Goal: Transaction & Acquisition: Purchase product/service

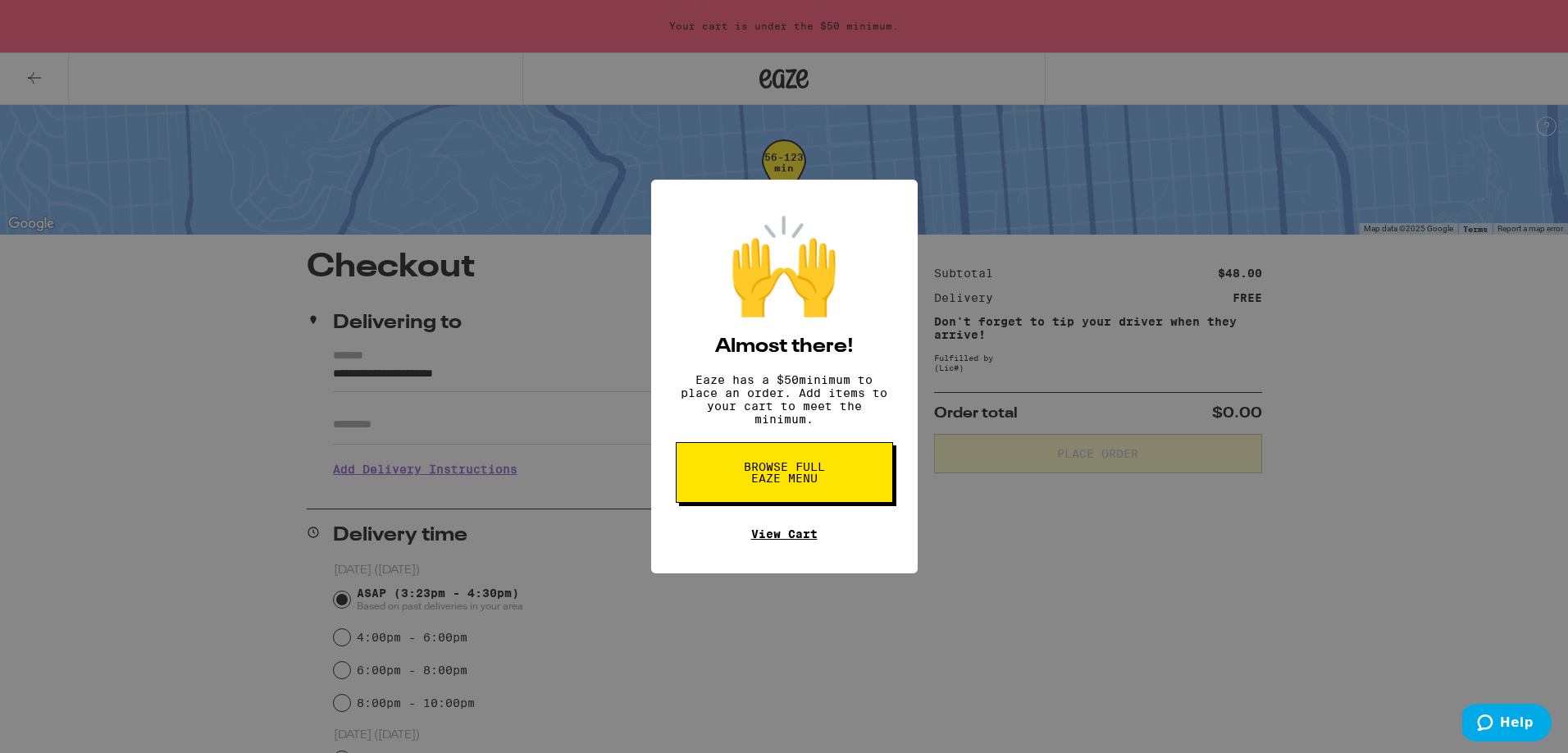
click at [793, 535] on link "View Cart" at bounding box center [784, 533] width 67 height 13
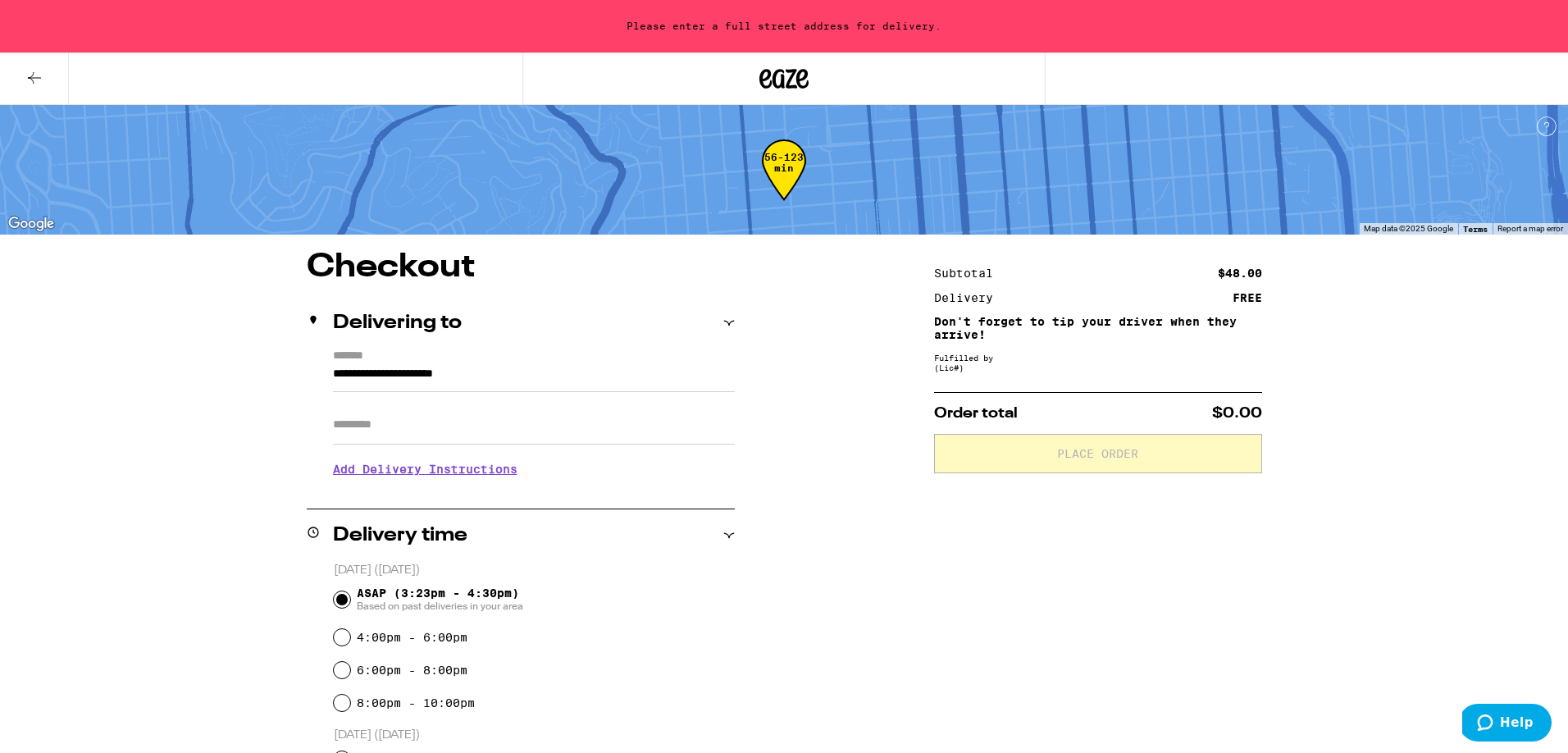
click at [36, 79] on icon at bounding box center [35, 78] width 20 height 20
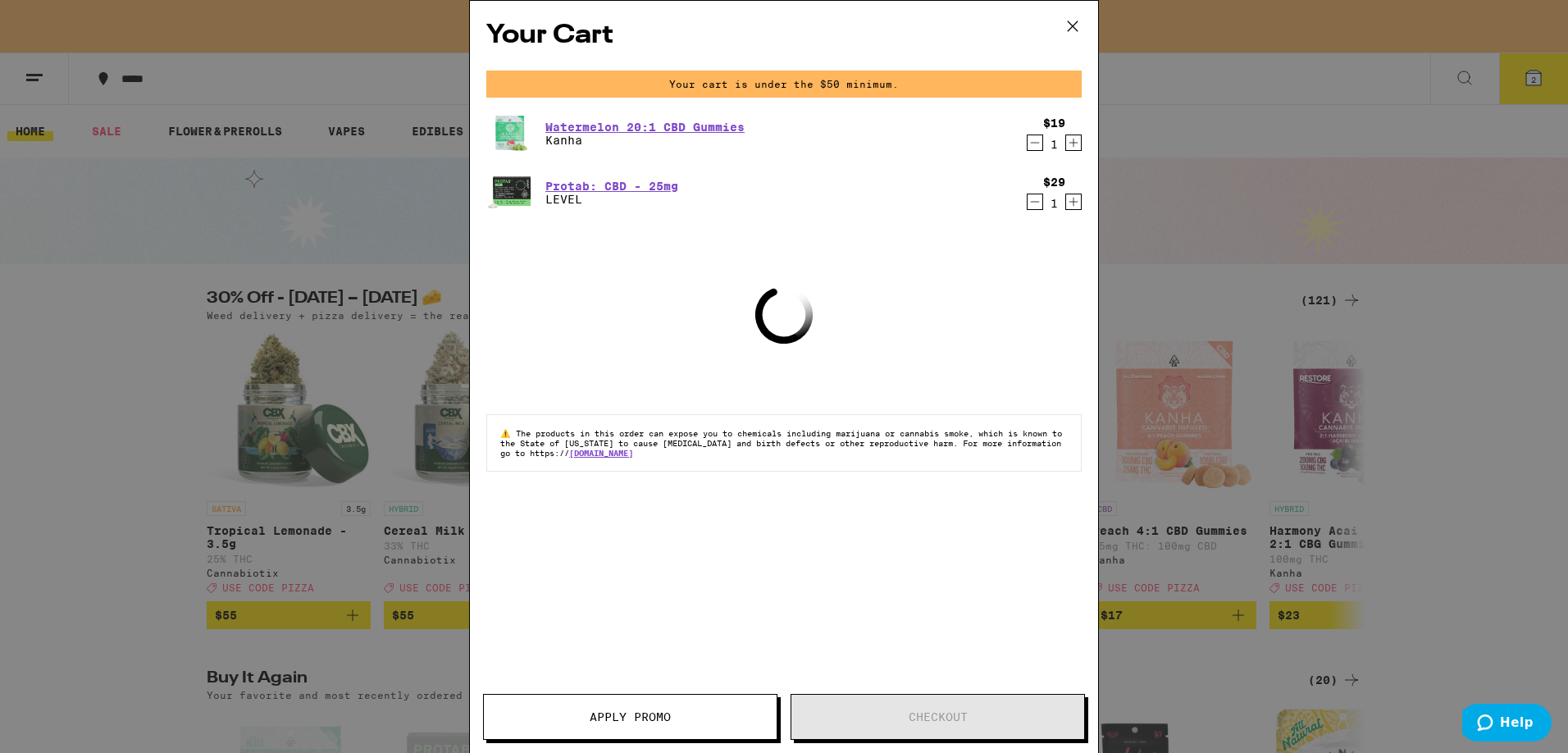
click at [1035, 198] on icon "Decrement" at bounding box center [1035, 202] width 15 height 20
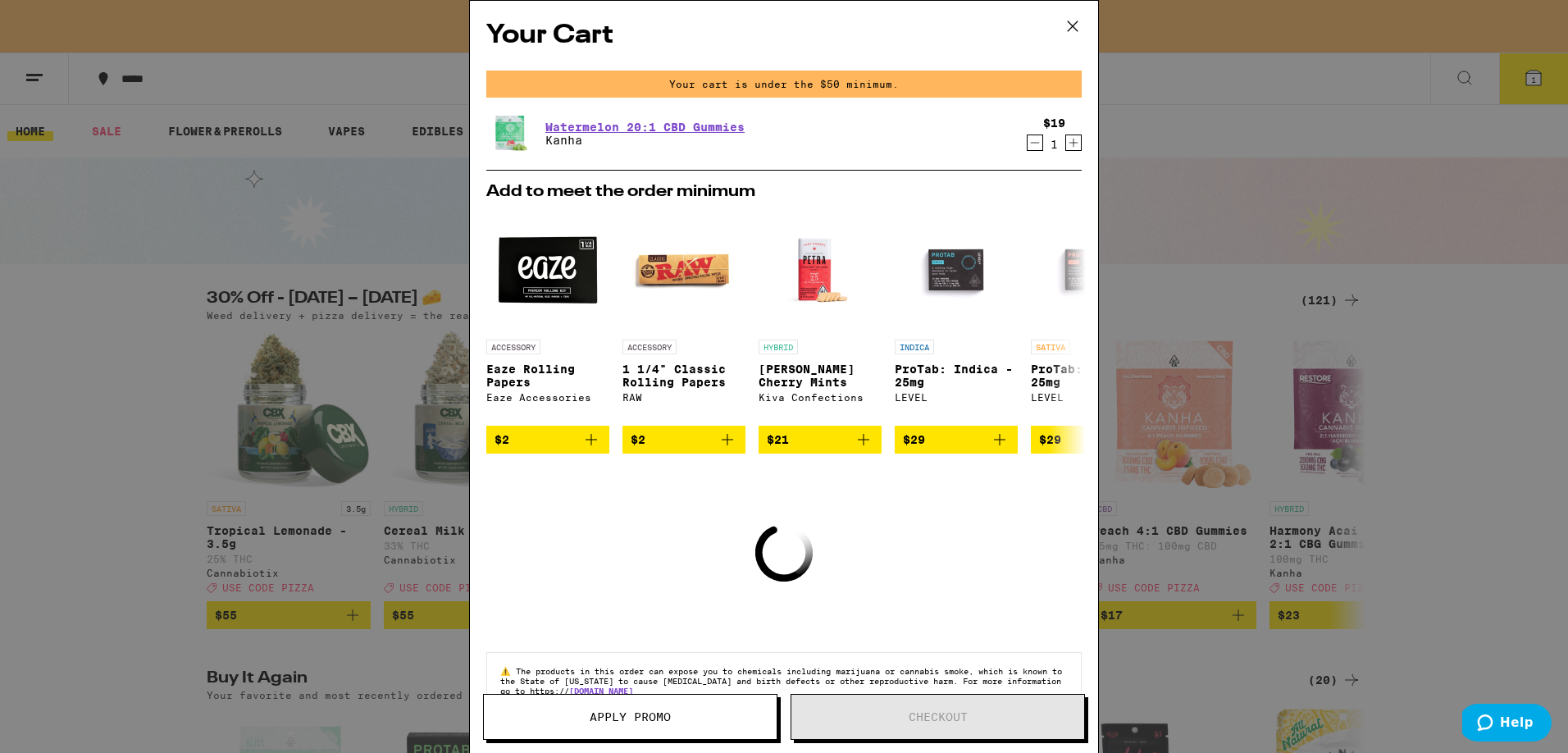
click at [1071, 146] on icon "Increment" at bounding box center [1073, 142] width 15 height 20
click at [1079, 148] on icon "Increment" at bounding box center [1073, 142] width 15 height 20
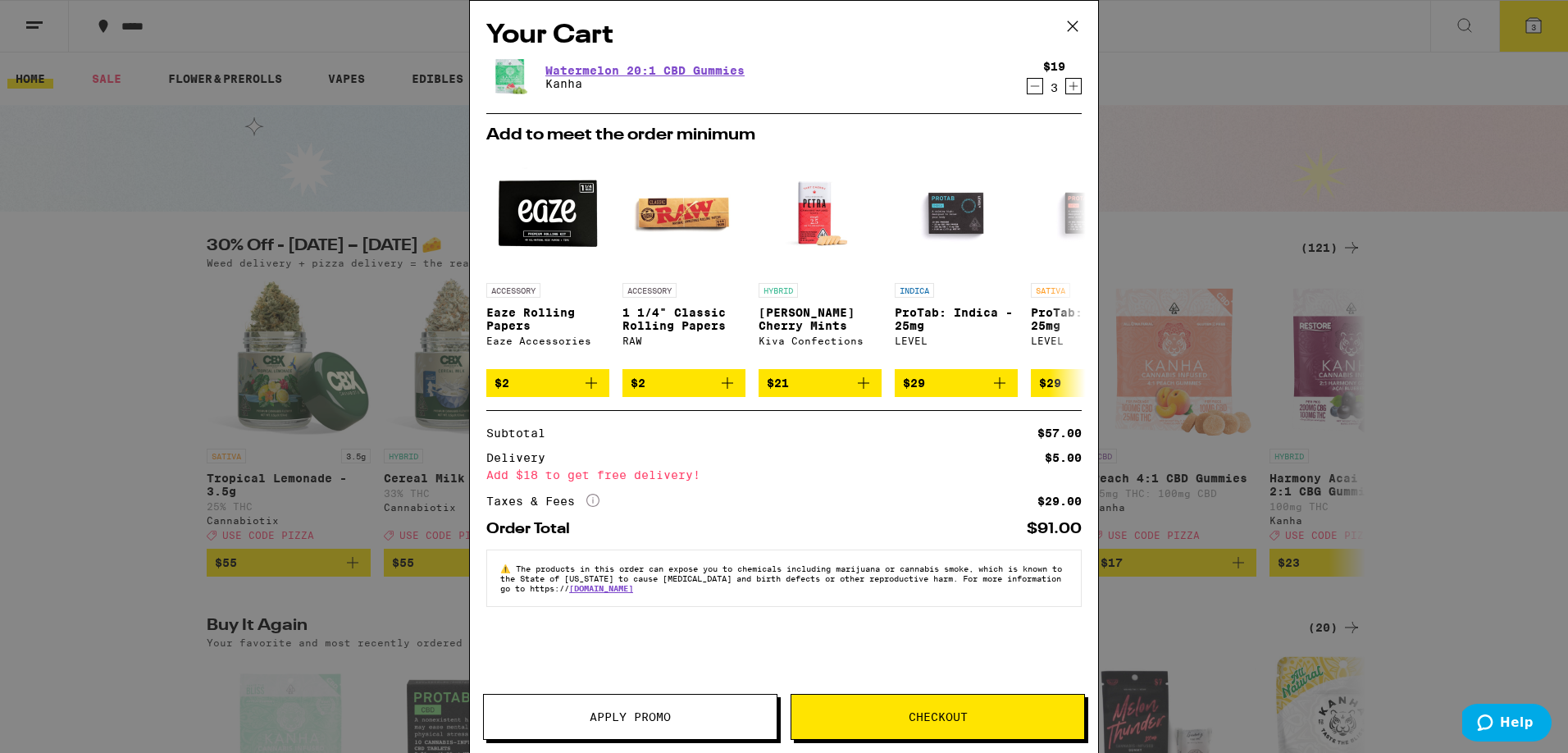
click at [1128, 77] on div "Your Cart Watermelon 20:1 CBD Gummies Kanha $19 3 Add to meet the order minimum…" at bounding box center [784, 376] width 1568 height 753
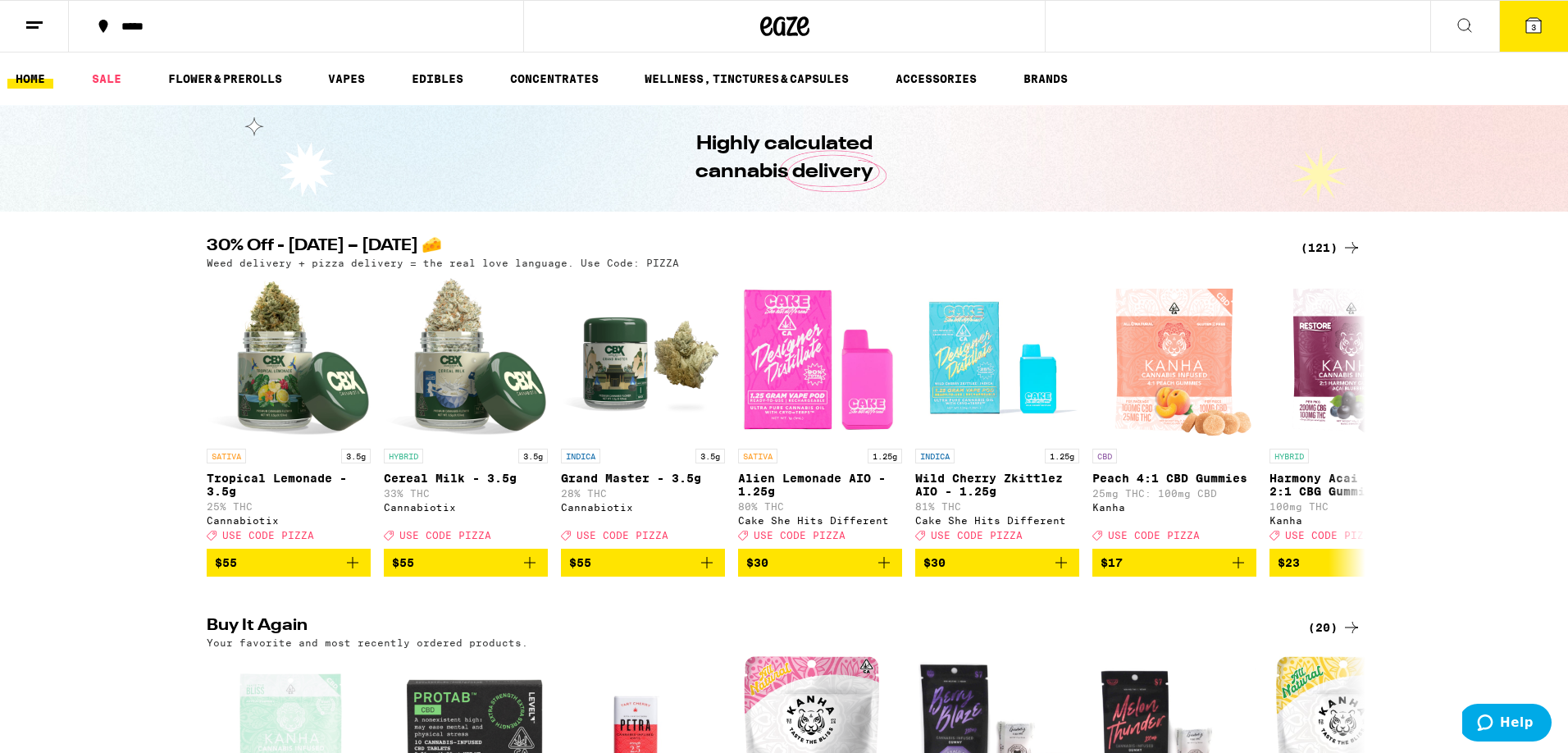
click at [1462, 27] on icon at bounding box center [1465, 26] width 20 height 20
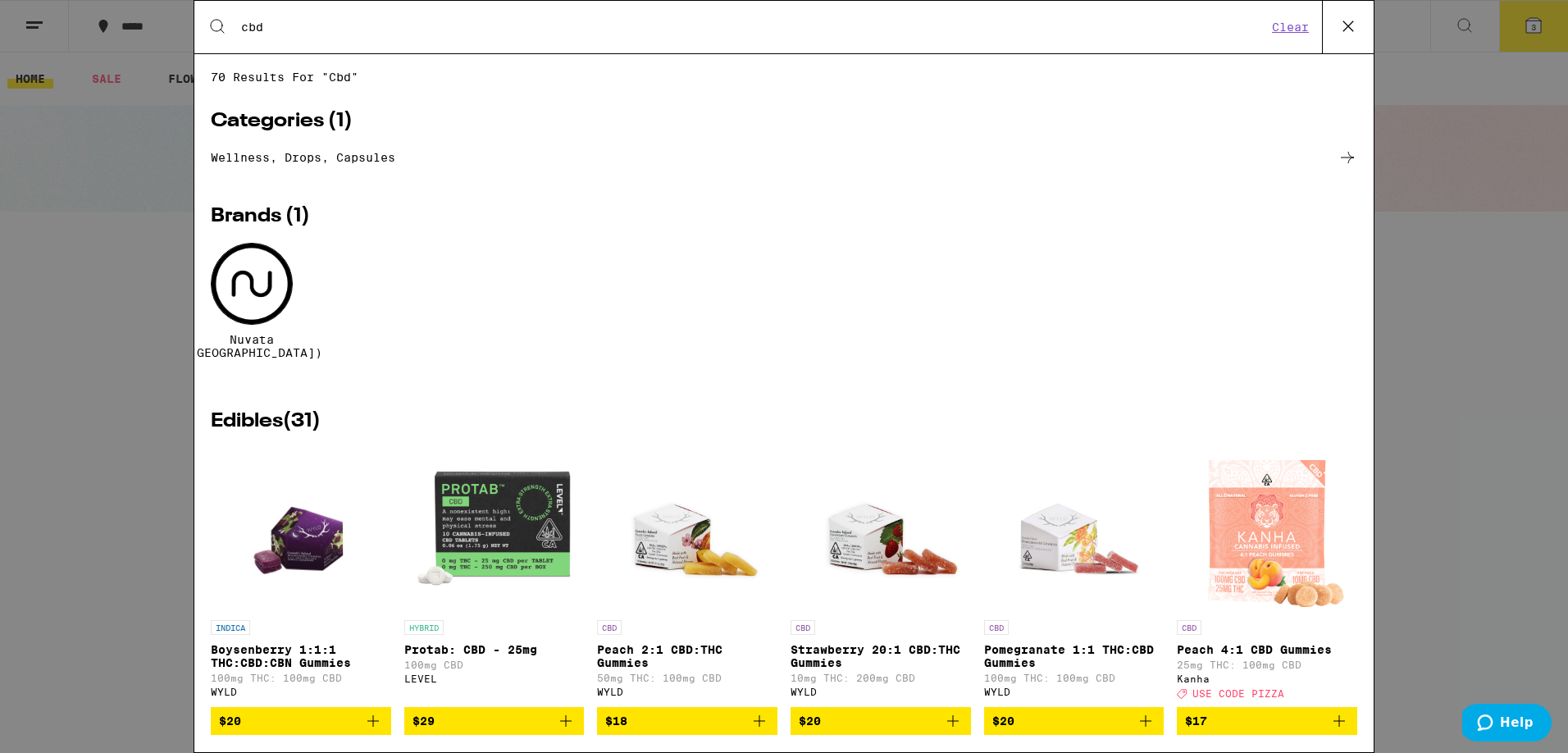
type input "cbd"
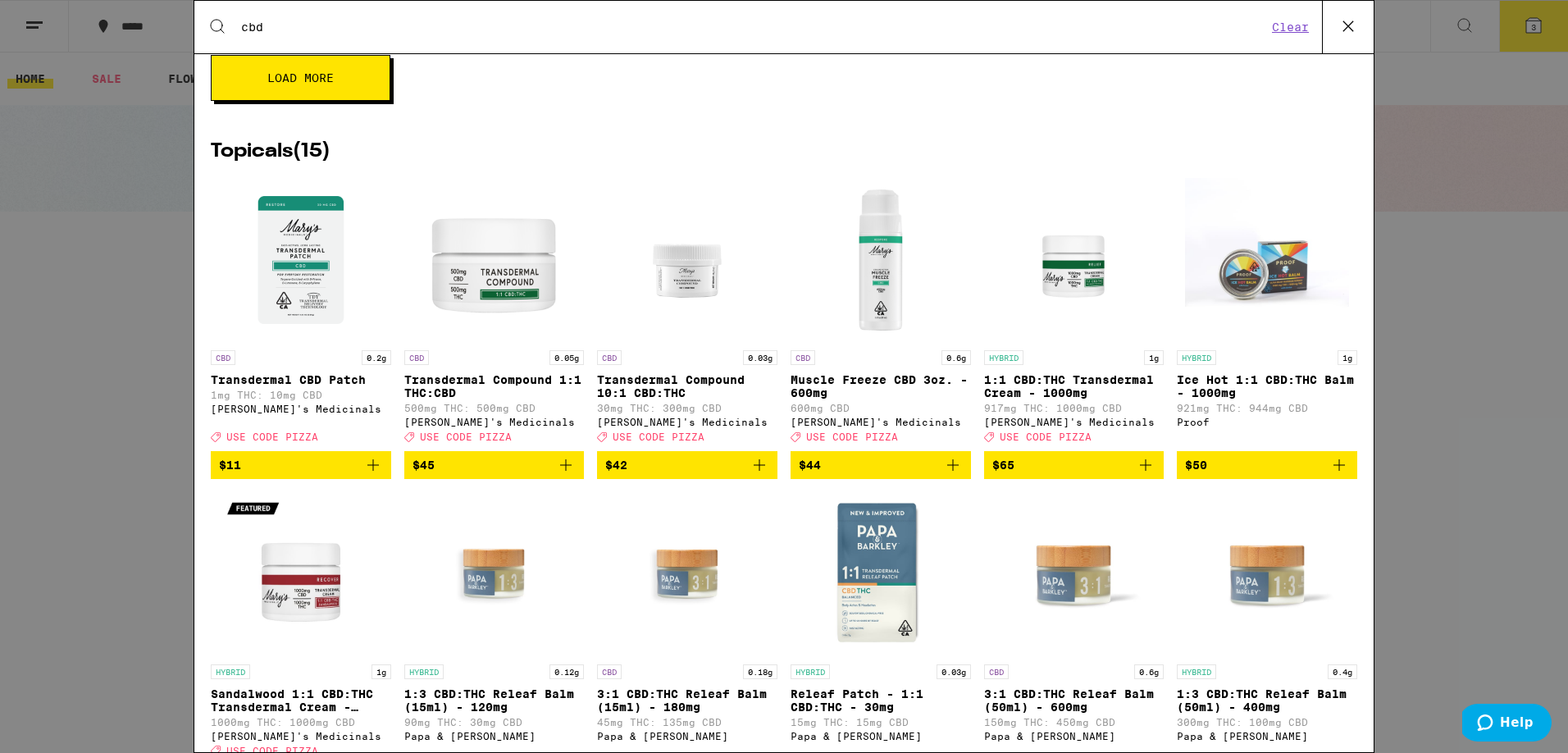
scroll to position [1023, 0]
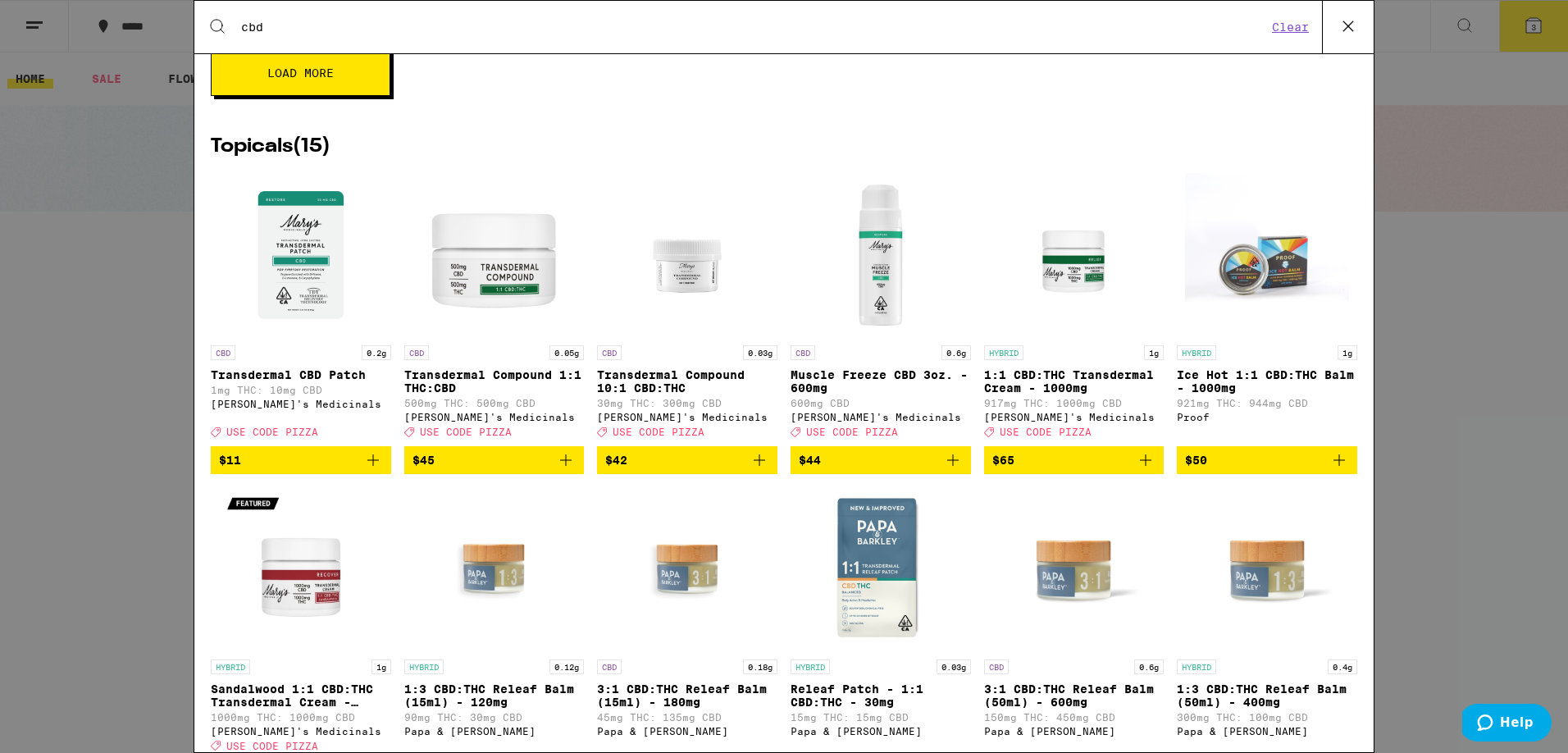
click at [698, 265] on img "Open page for Transdermal Compound 10:1 CBD:THC from Mary's Medicinals" at bounding box center [687, 255] width 123 height 164
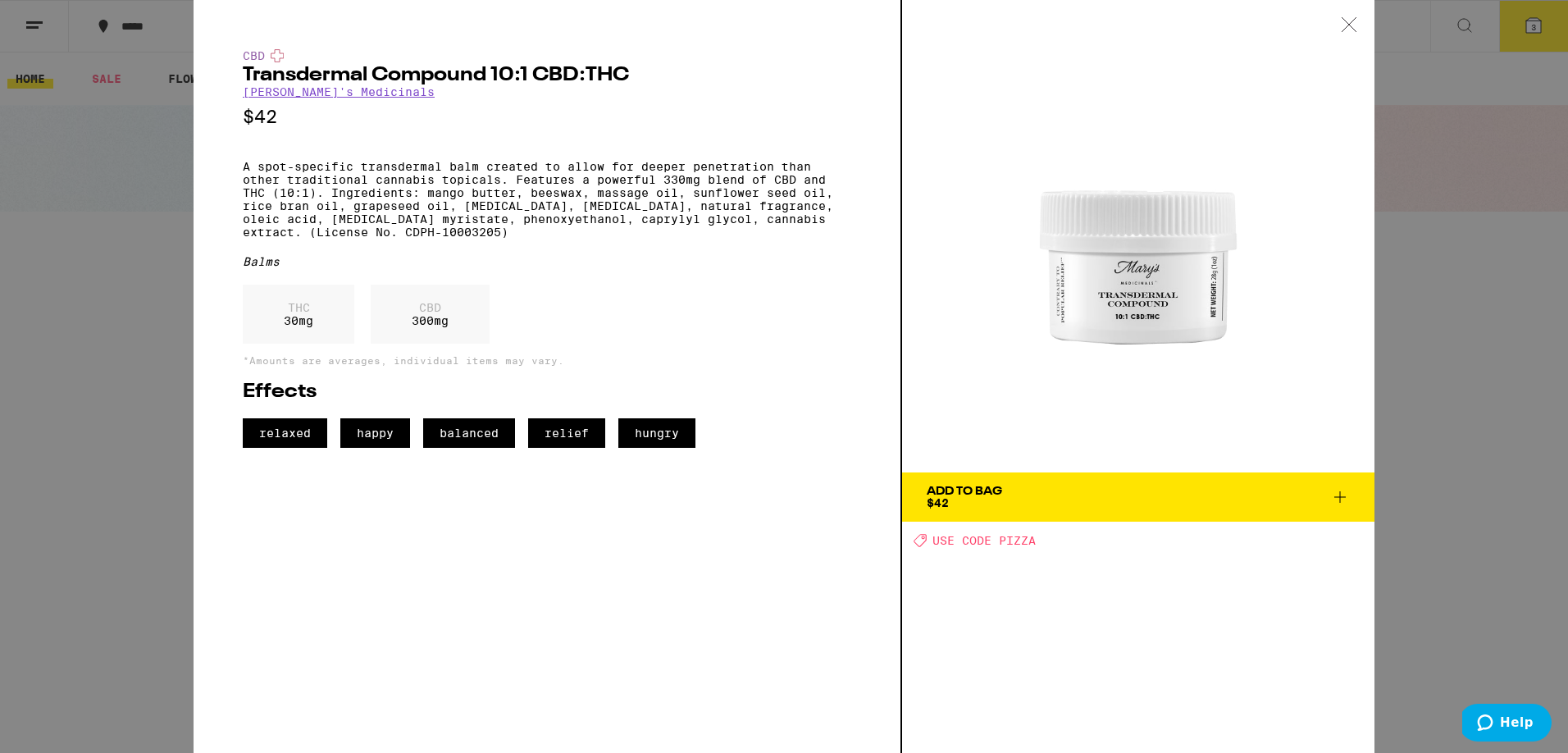
click at [980, 546] on span "USE CODE PIZZA" at bounding box center [984, 541] width 103 height 13
click at [1335, 498] on icon at bounding box center [1340, 497] width 20 height 20
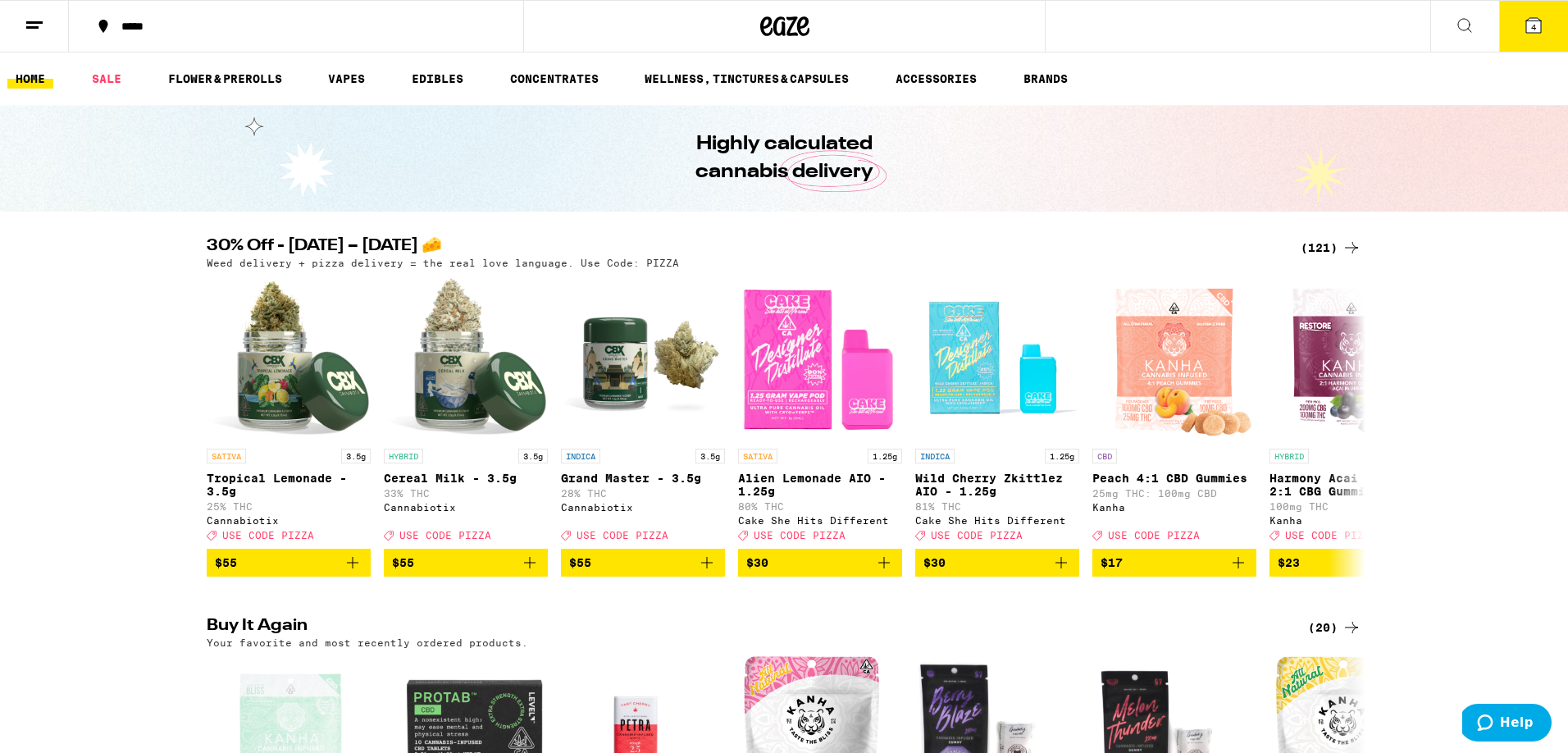
click at [1465, 20] on icon at bounding box center [1465, 26] width 20 height 20
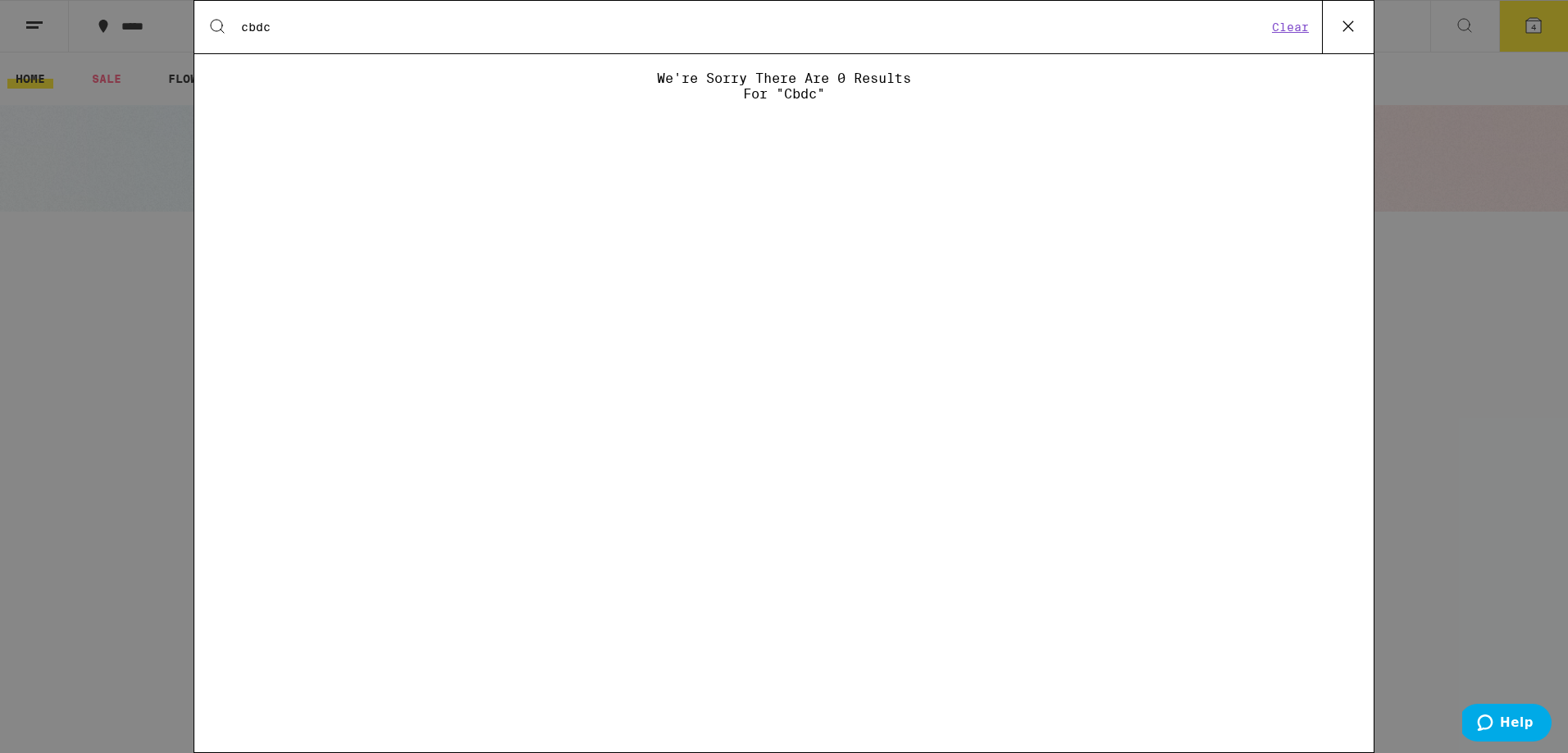
type input "cbd"
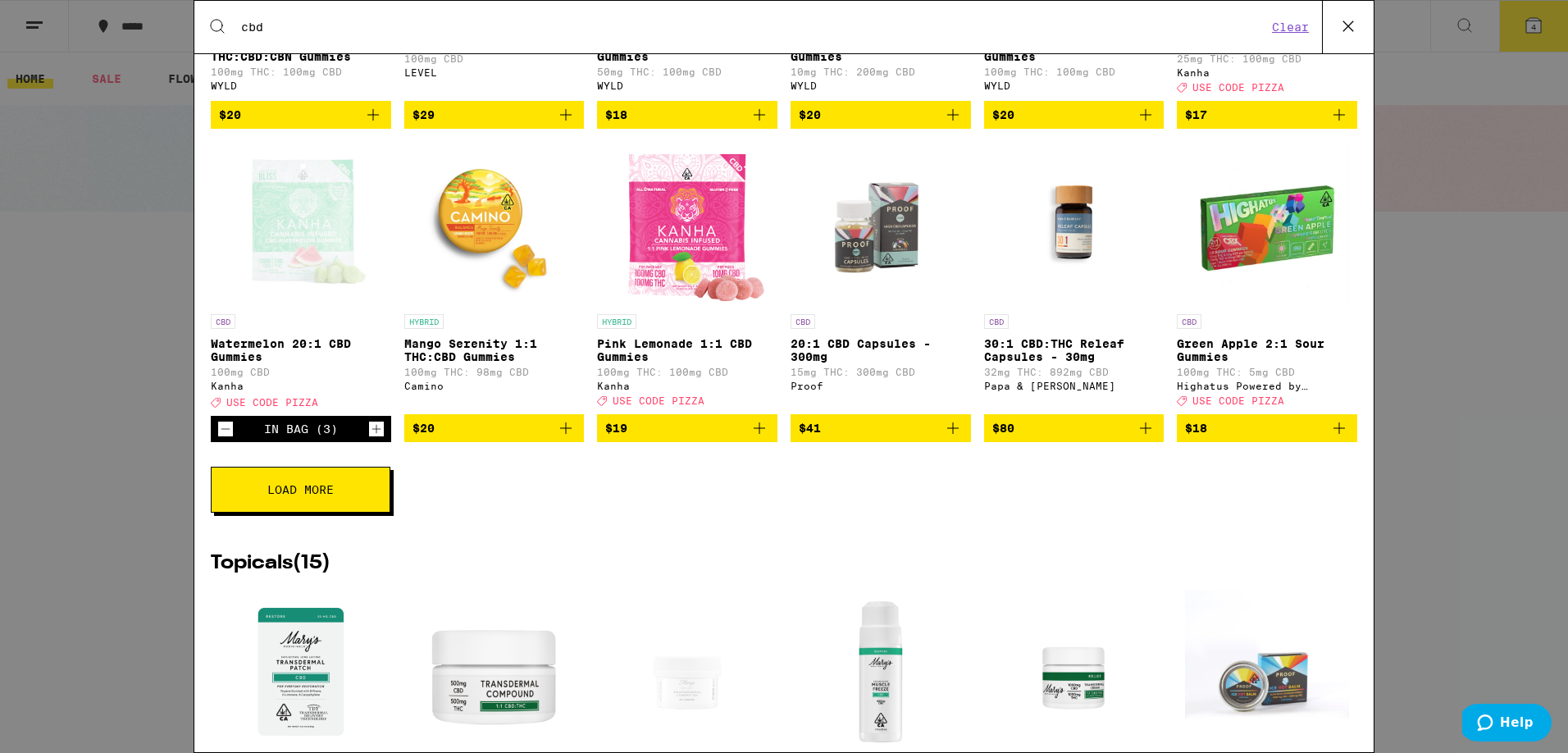
scroll to position [593, 0]
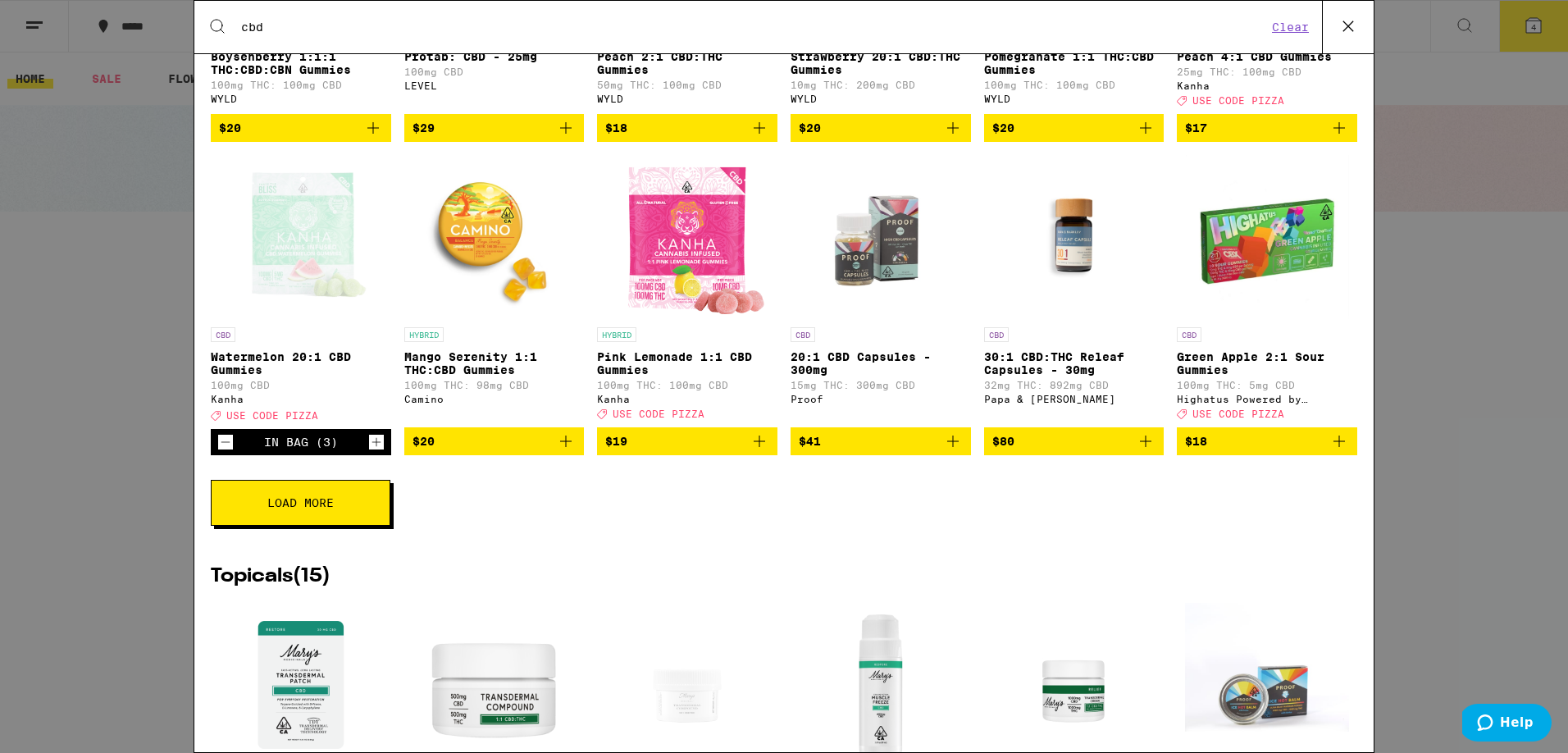
click at [330, 525] on button "Load More" at bounding box center [300, 503] width 180 height 46
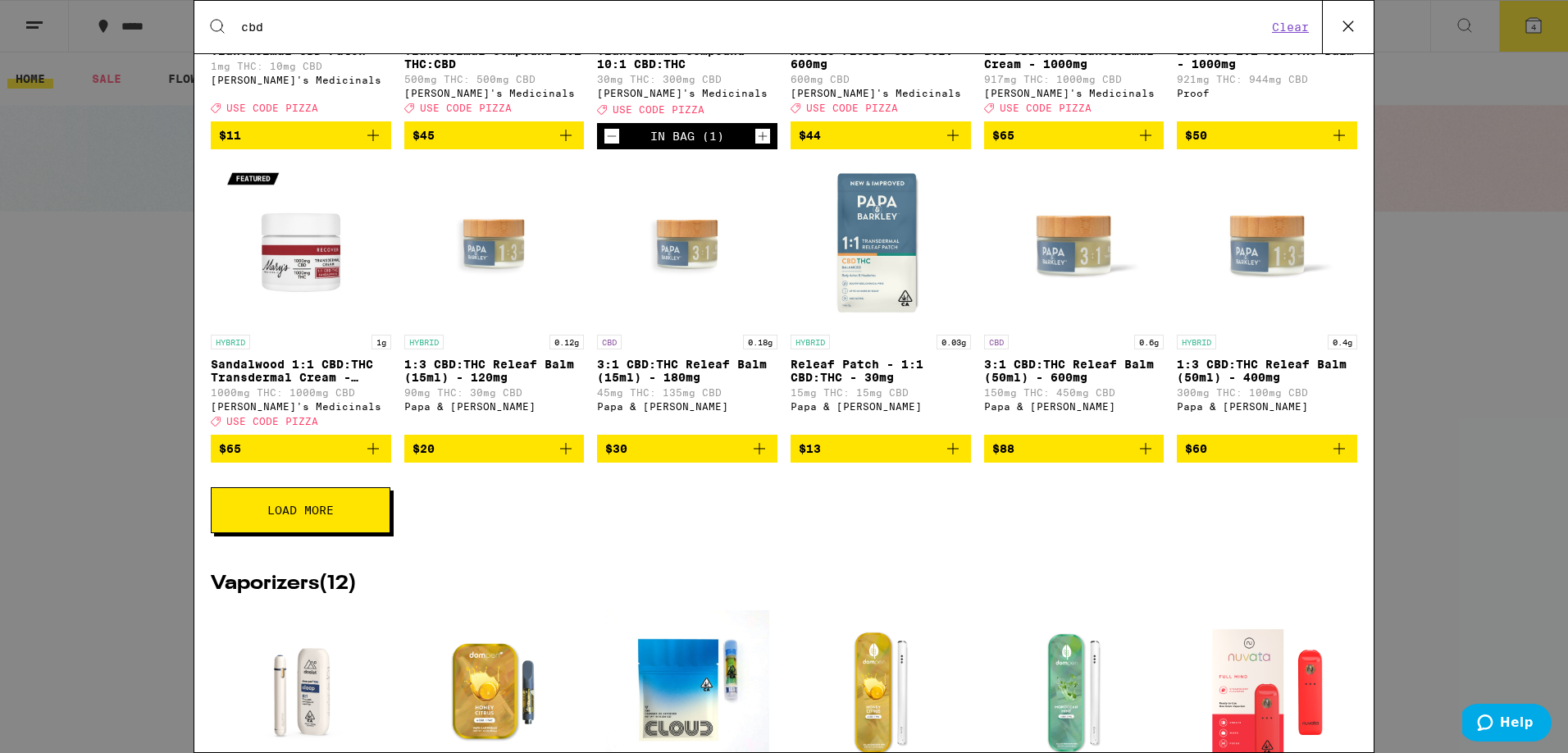
scroll to position [1964, 0]
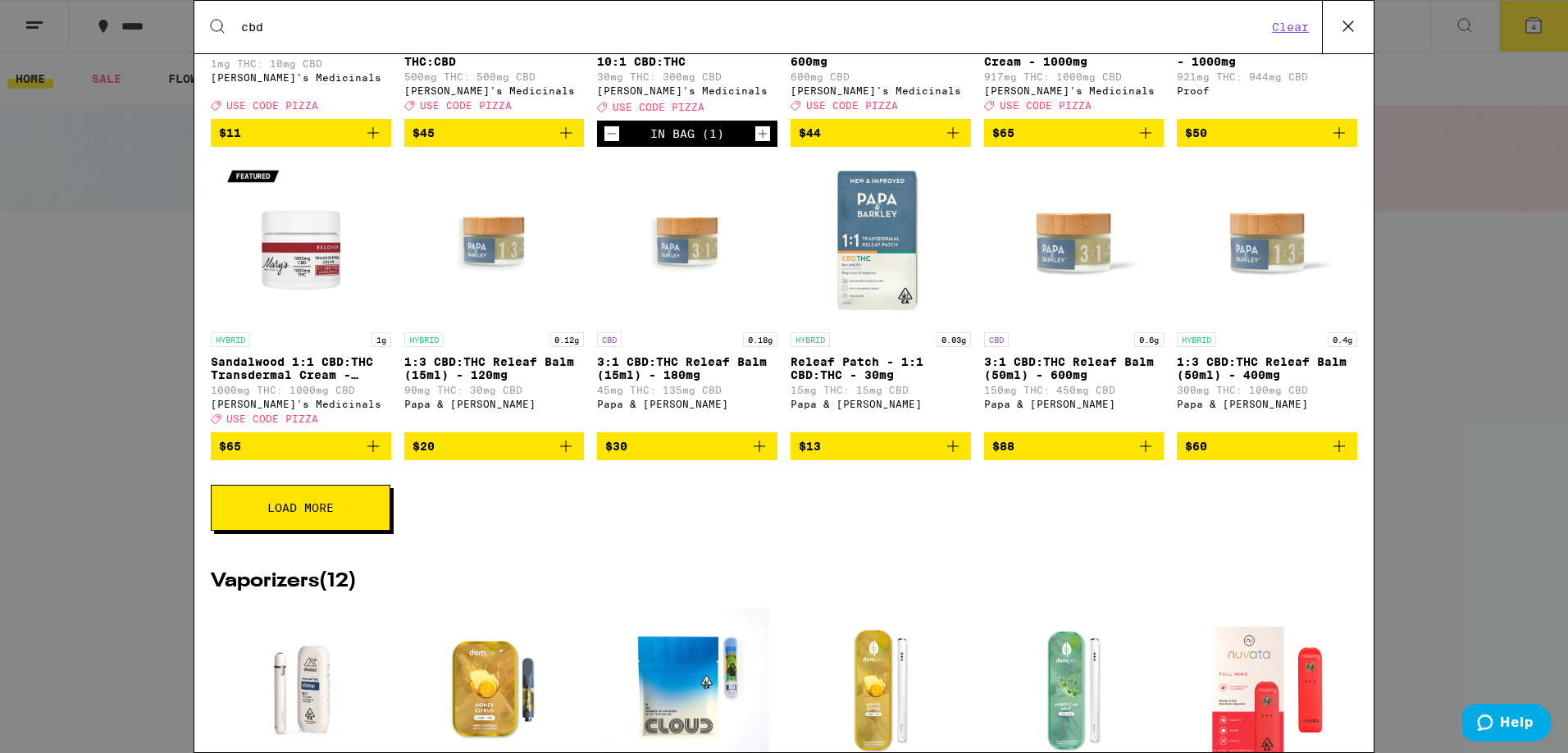
click at [339, 531] on button "Load More" at bounding box center [300, 508] width 180 height 46
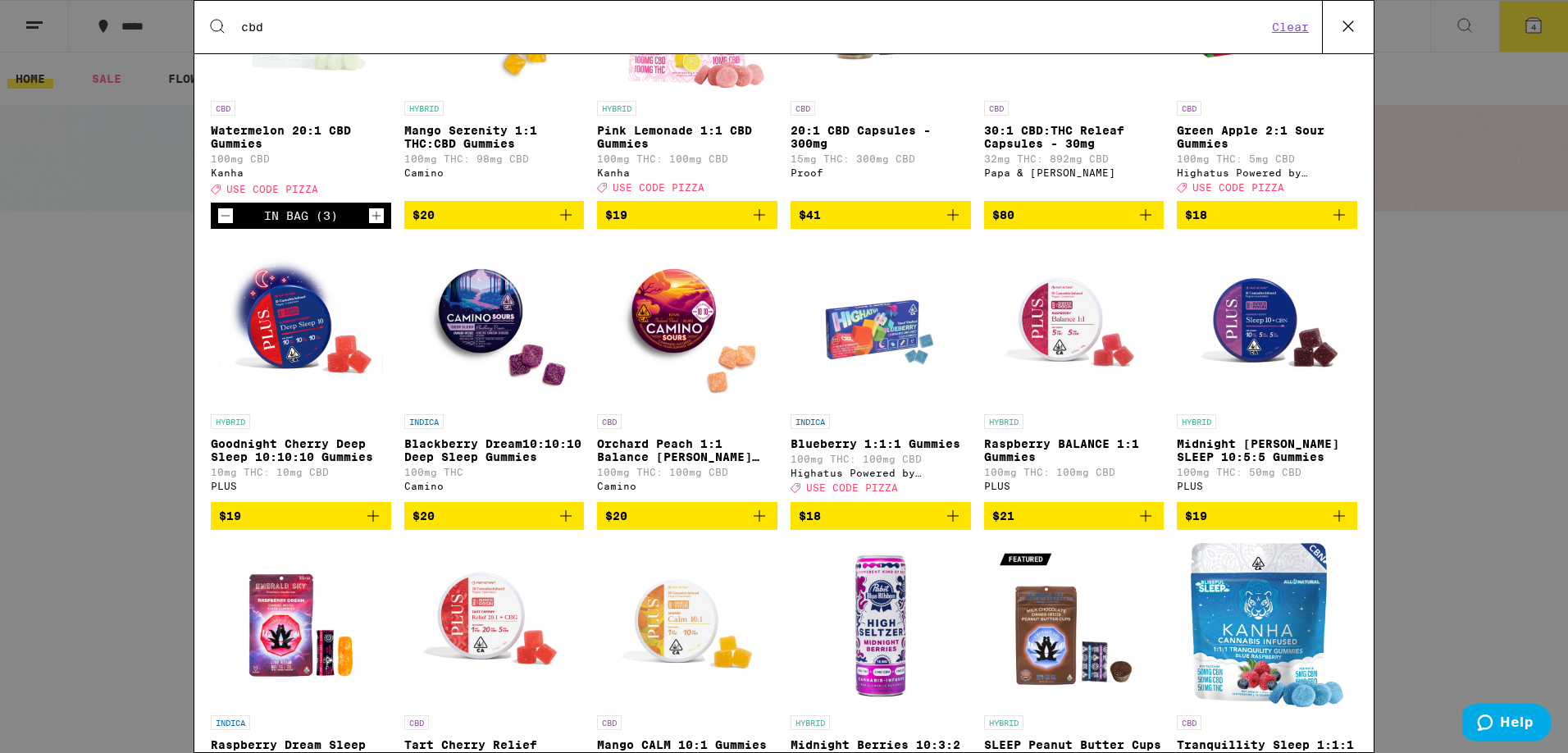
scroll to position [0, 0]
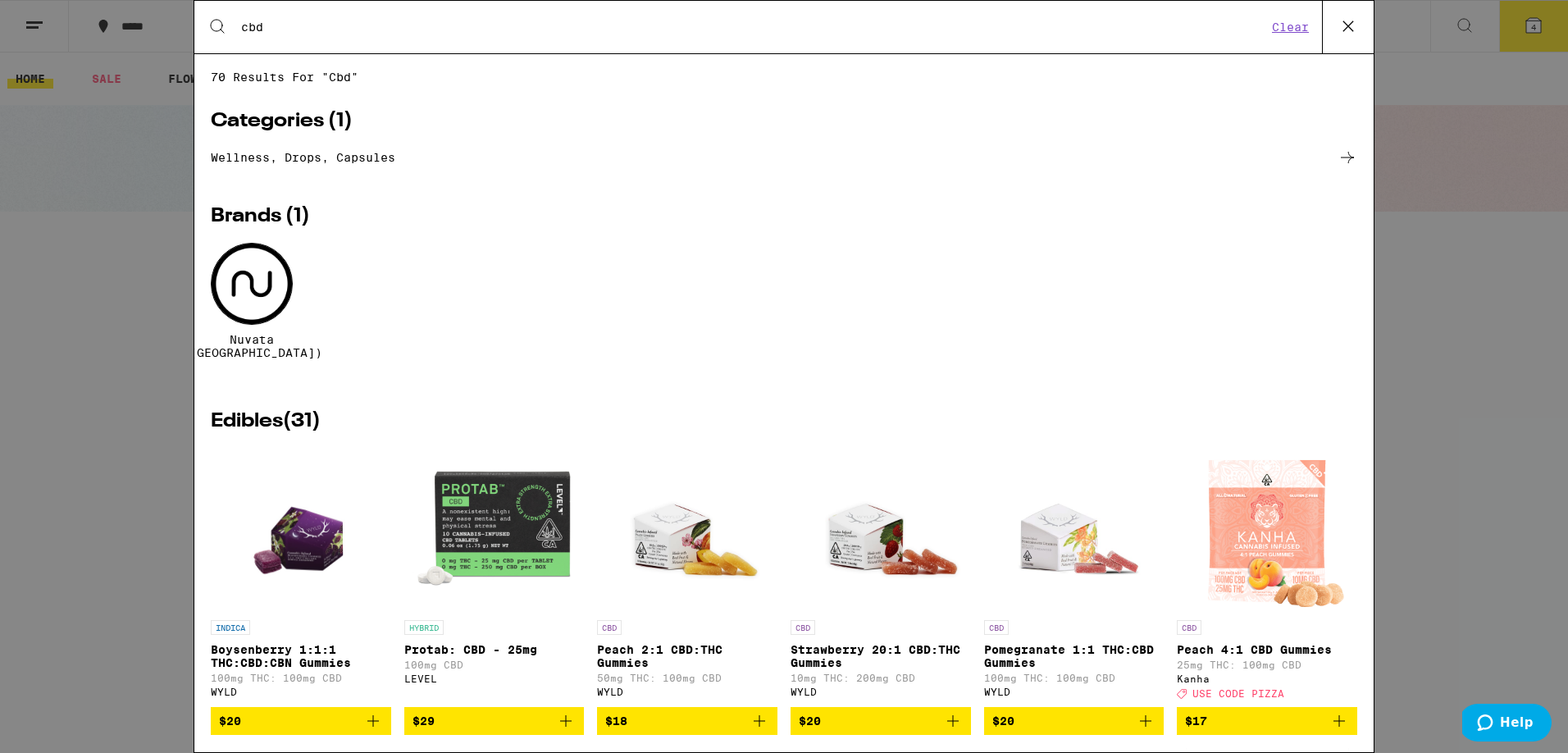
click at [1354, 31] on icon at bounding box center [1348, 27] width 25 height 25
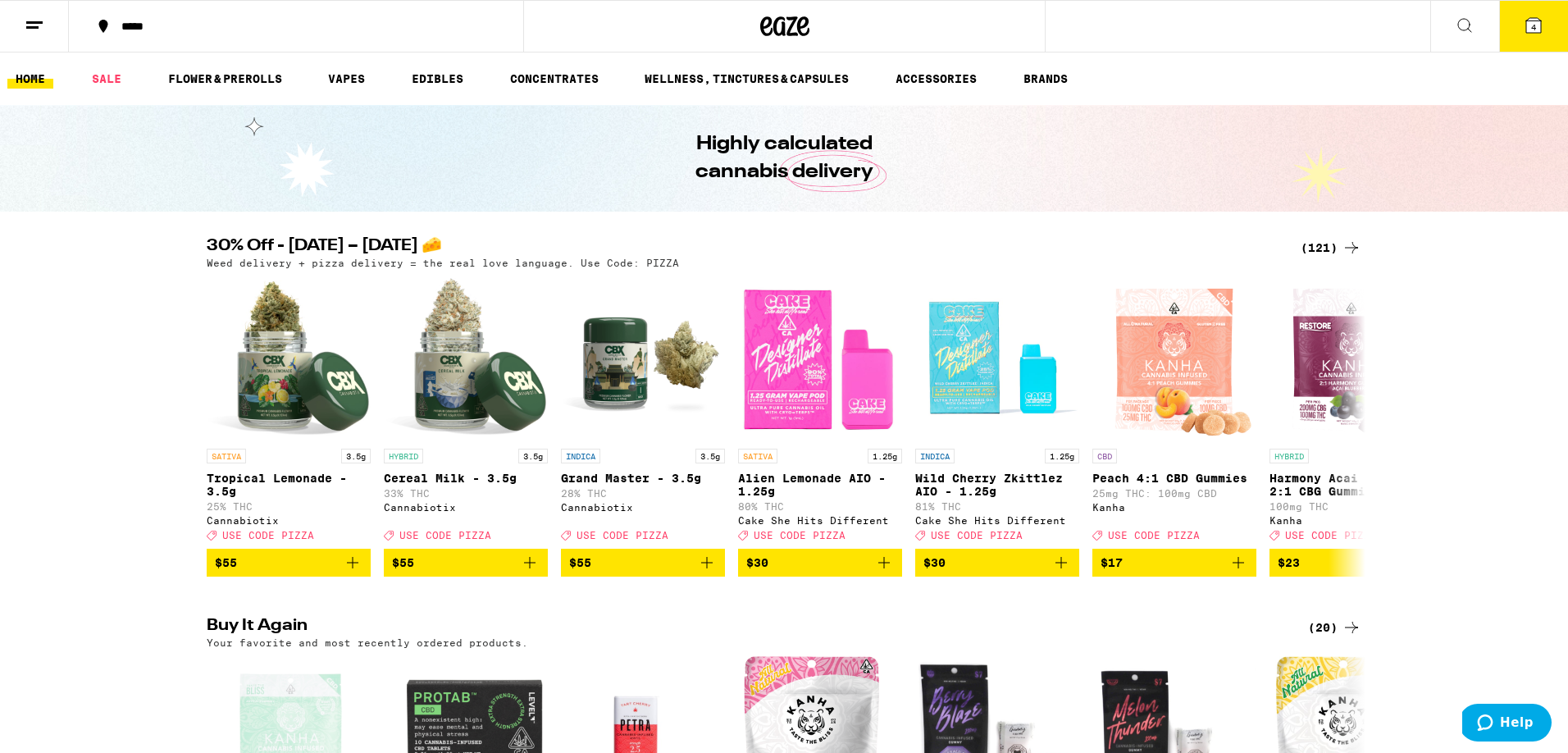
click at [1539, 24] on icon at bounding box center [1533, 25] width 15 height 15
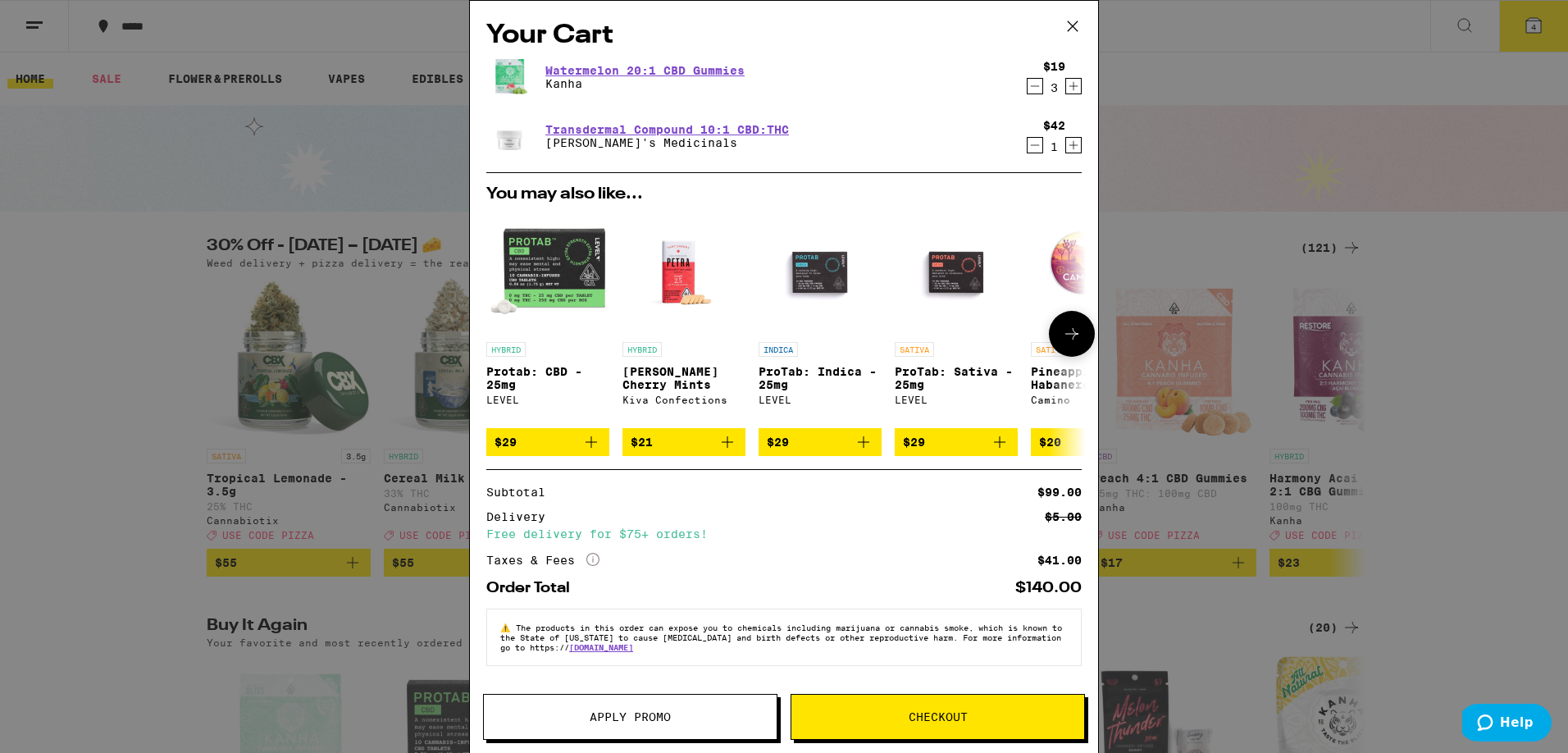
scroll to position [6, 0]
click at [616, 723] on span "Apply Promo" at bounding box center [629, 717] width 81 height 12
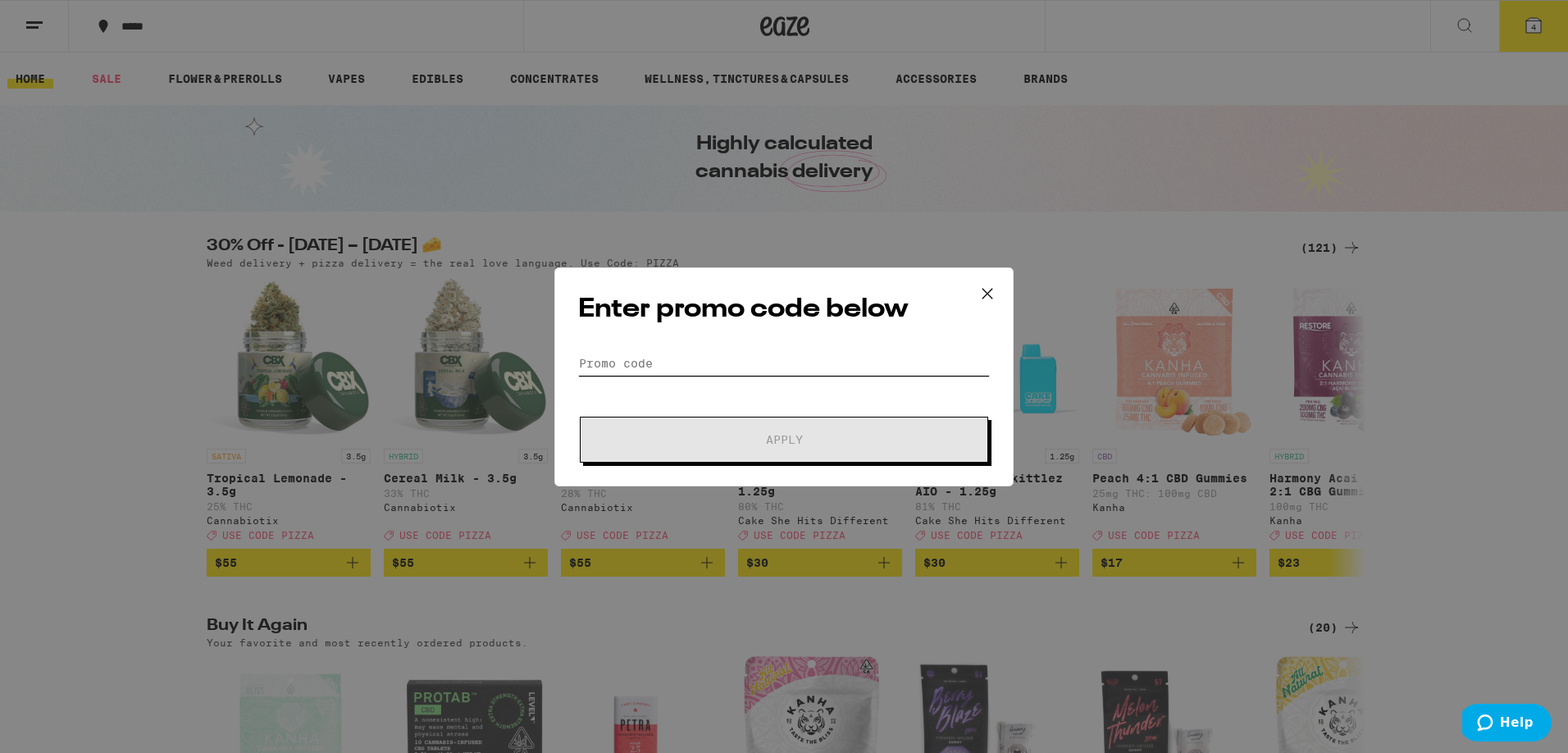
click at [681, 355] on input "Promo Code" at bounding box center [783, 364] width 412 height 25
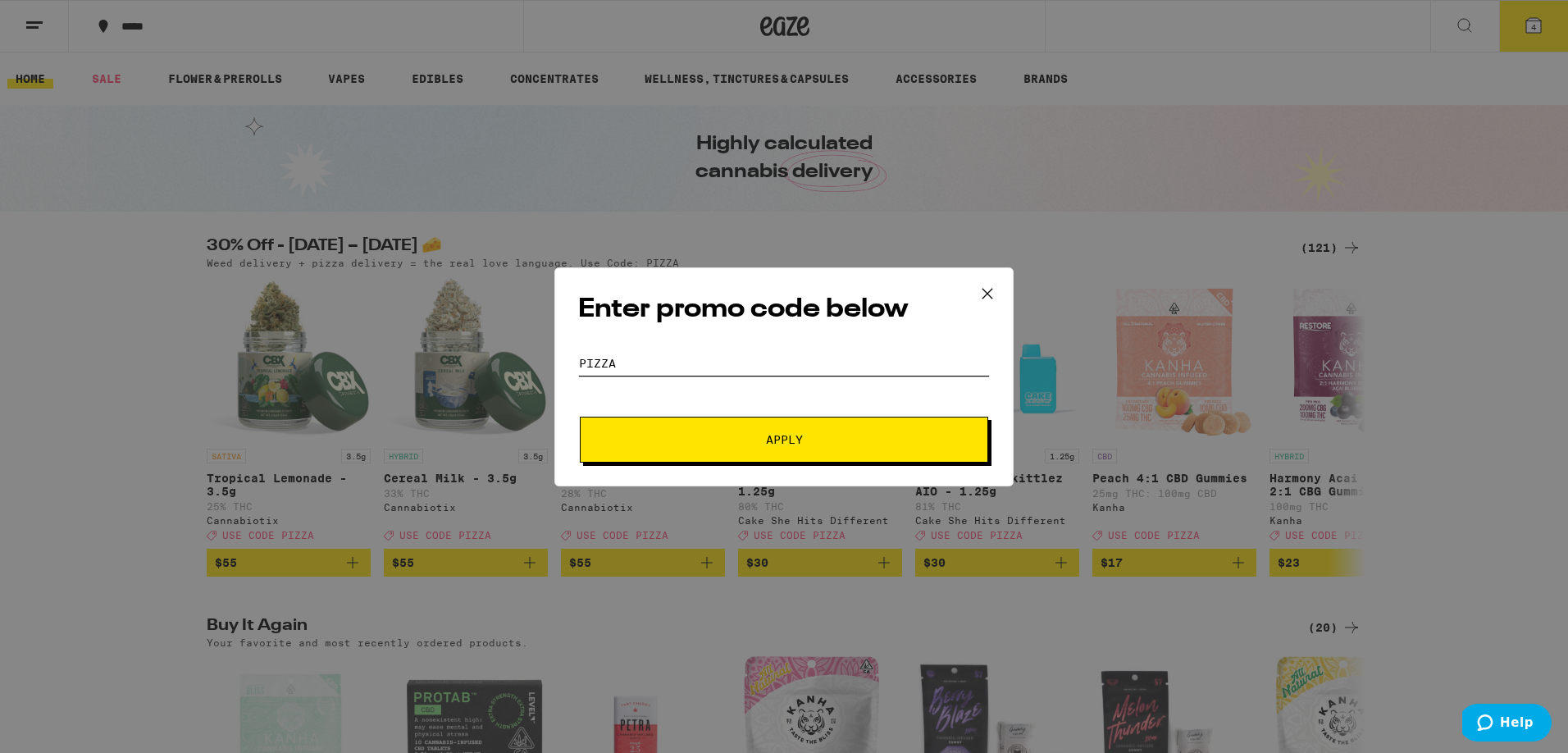
type input "pizza"
click at [786, 434] on span "Apply" at bounding box center [785, 439] width 37 height 12
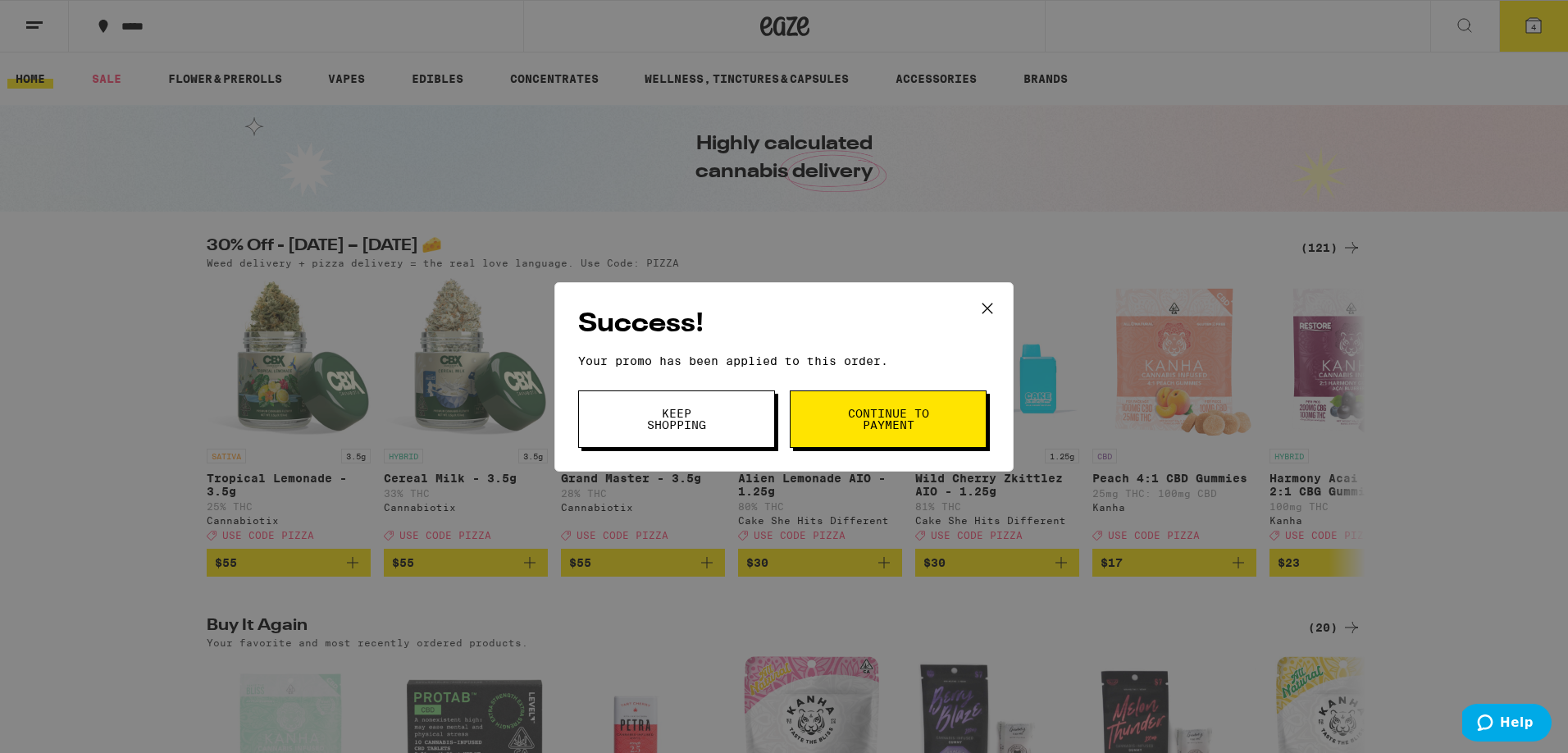
click at [1537, 19] on div "Success! Your promo has been applied to this order. Promo Code pizza Keep Shopp…" at bounding box center [784, 376] width 1568 height 753
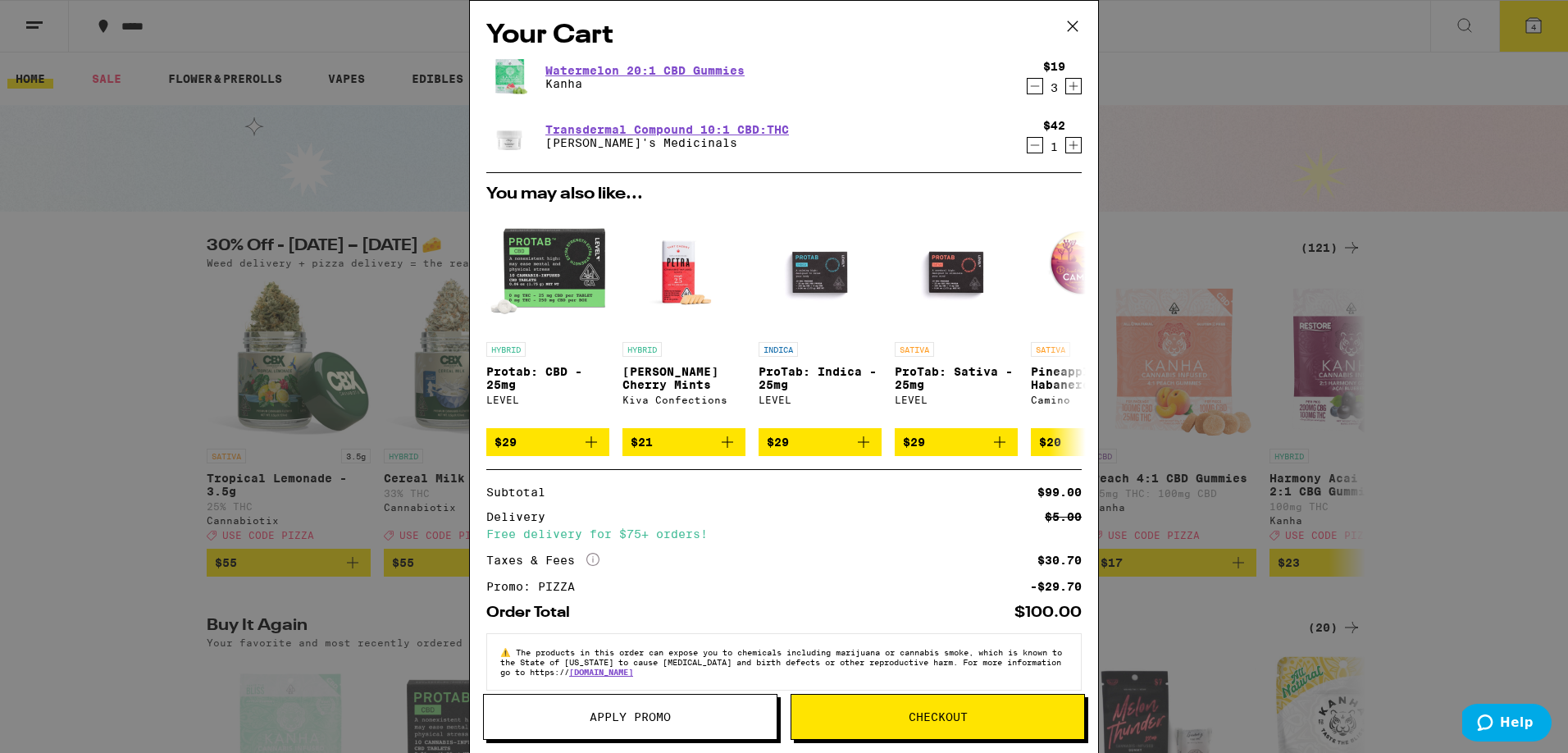
click at [1031, 87] on icon "Decrement" at bounding box center [1035, 86] width 15 height 20
click at [592, 566] on icon "More Info" at bounding box center [593, 559] width 13 height 13
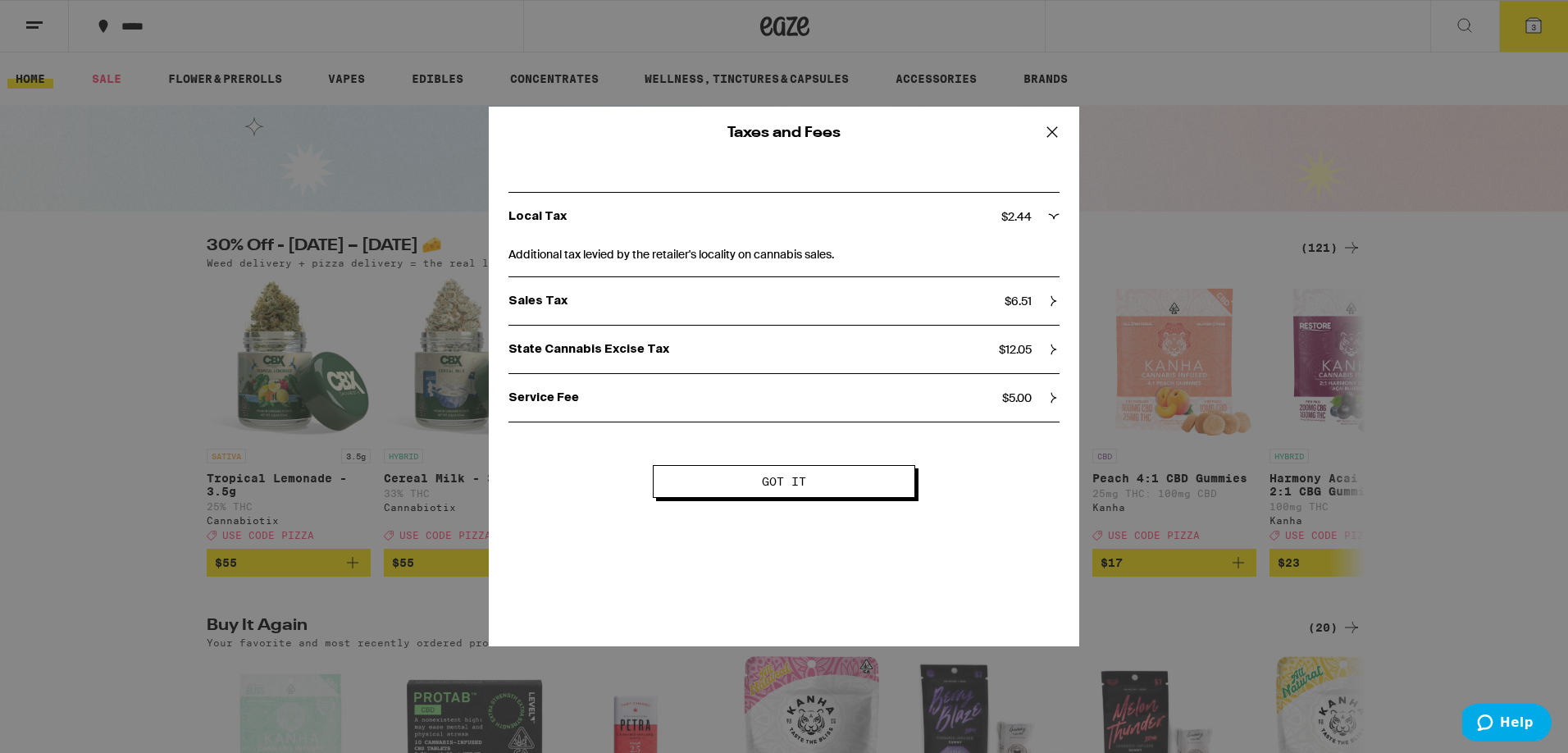
click at [871, 483] on button "Got it" at bounding box center [783, 481] width 262 height 33
